Goal: Task Accomplishment & Management: Use online tool/utility

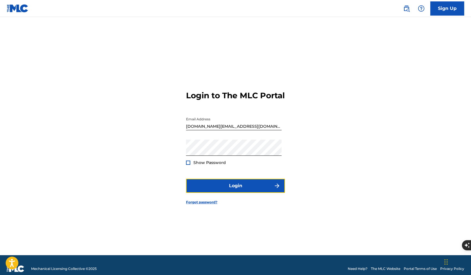
click at [216, 187] on button "Login" at bounding box center [235, 186] width 99 height 14
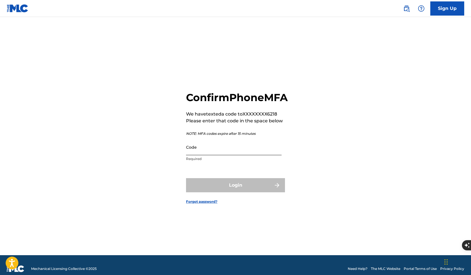
click at [196, 155] on input "Code" at bounding box center [234, 147] width 96 height 16
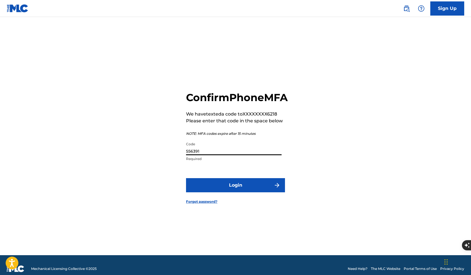
type input "556391"
click at [186, 178] on button "Login" at bounding box center [235, 185] width 99 height 14
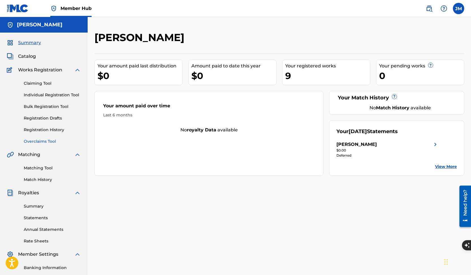
click at [53, 141] on link "Overclaims Tool" at bounding box center [52, 141] width 57 height 6
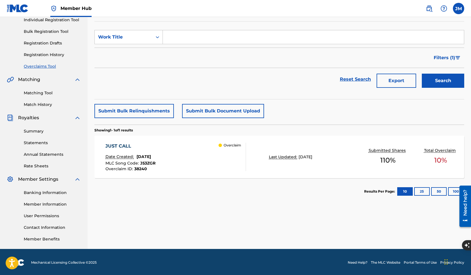
scroll to position [81, 0]
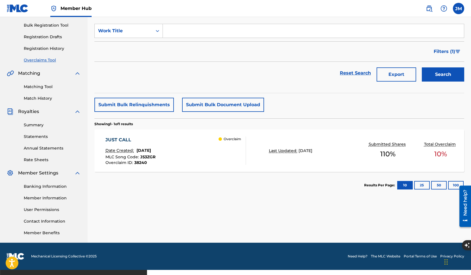
click at [141, 137] on div "JUST CALL" at bounding box center [131, 139] width 50 height 7
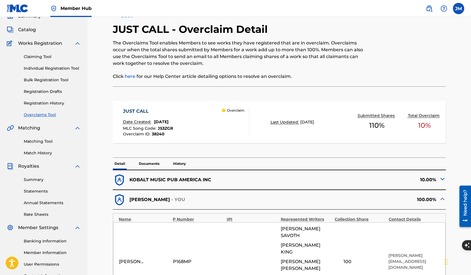
scroll to position [97, 0]
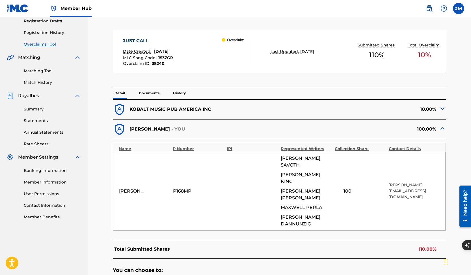
click at [444, 108] on img at bounding box center [442, 108] width 7 height 7
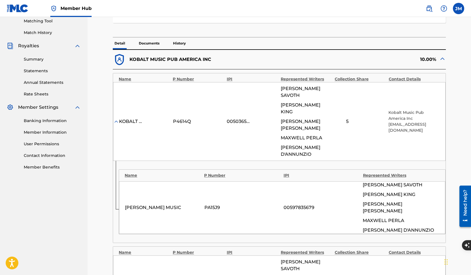
scroll to position [147, 0]
click at [432, 58] on div "10.00%" at bounding box center [363, 59] width 167 height 13
click at [443, 58] on img at bounding box center [442, 58] width 7 height 7
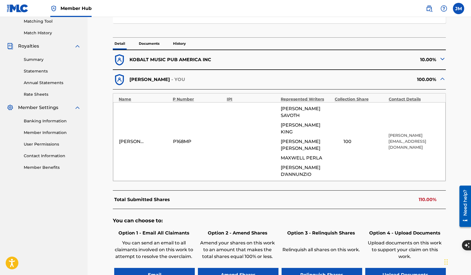
click at [441, 75] on img at bounding box center [442, 78] width 7 height 7
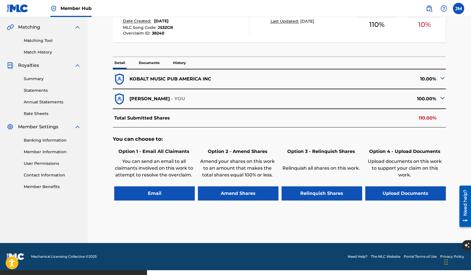
click at [441, 77] on img at bounding box center [442, 78] width 7 height 7
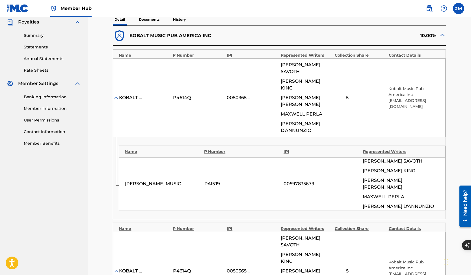
scroll to position [160, 0]
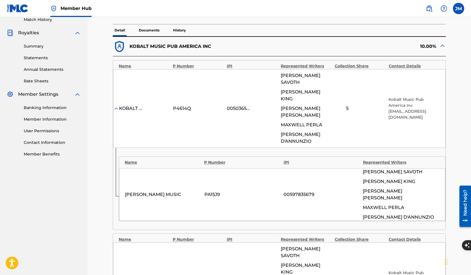
click at [443, 45] on img at bounding box center [442, 45] width 7 height 7
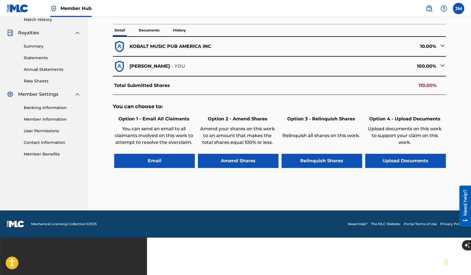
scroll to position [127, 0]
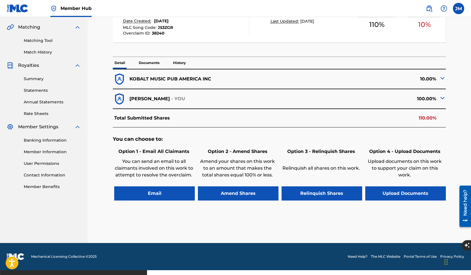
click at [447, 98] on div "< Back JUST CALL - Overclaim Detail The Overclaims Tool enables Members to see …" at bounding box center [280, 73] width 370 height 339
click at [442, 96] on img at bounding box center [442, 98] width 7 height 7
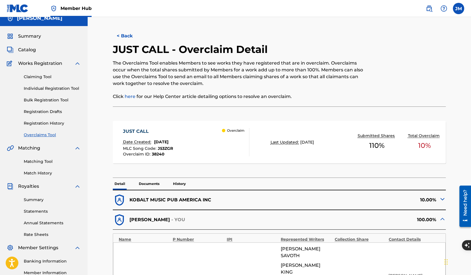
scroll to position [42, 0]
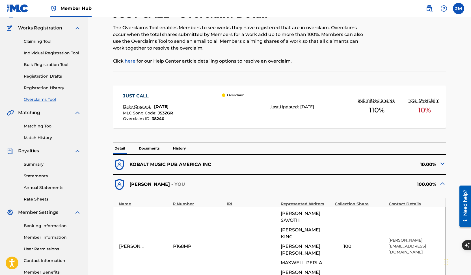
click at [443, 186] on img at bounding box center [442, 183] width 7 height 7
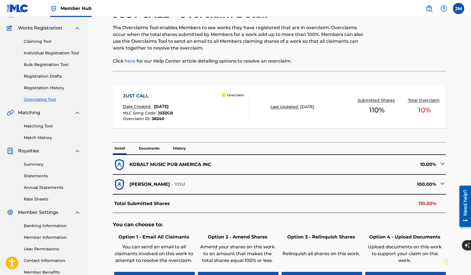
click at [441, 163] on img at bounding box center [442, 163] width 7 height 7
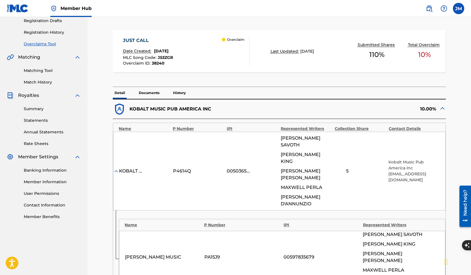
scroll to position [97, 0]
click at [444, 107] on img at bounding box center [442, 108] width 7 height 7
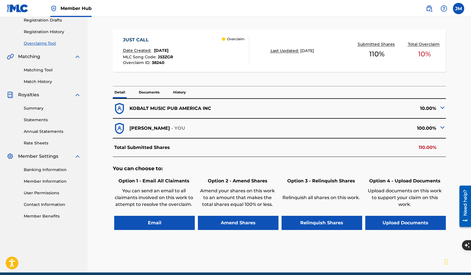
scroll to position [99, 0]
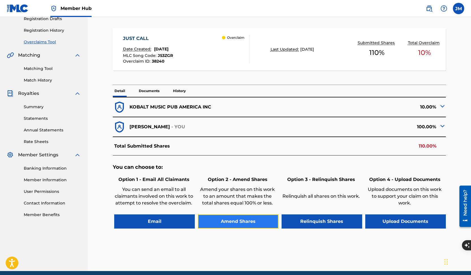
click at [245, 220] on button "Amend Shares" at bounding box center [238, 221] width 81 height 14
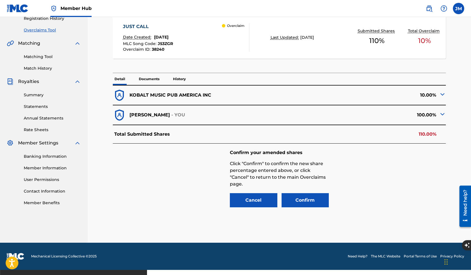
click at [441, 117] on img at bounding box center [442, 114] width 7 height 7
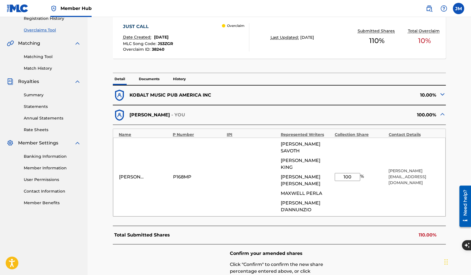
click at [352, 173] on input "100" at bounding box center [347, 177] width 25 height 8
type input "1"
type input "90"
click at [455, 139] on div "< Back JUST CALL - Overclaim Detail The Overclaims Tool enables Members to see …" at bounding box center [280, 131] width 370 height 423
click at [443, 111] on img at bounding box center [442, 114] width 7 height 7
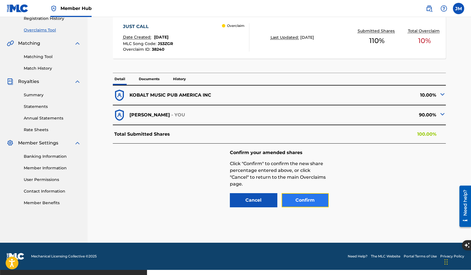
click at [305, 196] on button "Confirm" at bounding box center [306, 200] width 48 height 14
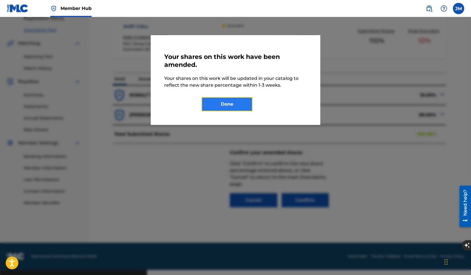
click at [240, 106] on button "Done" at bounding box center [227, 104] width 51 height 14
